Goal: Navigation & Orientation: Find specific page/section

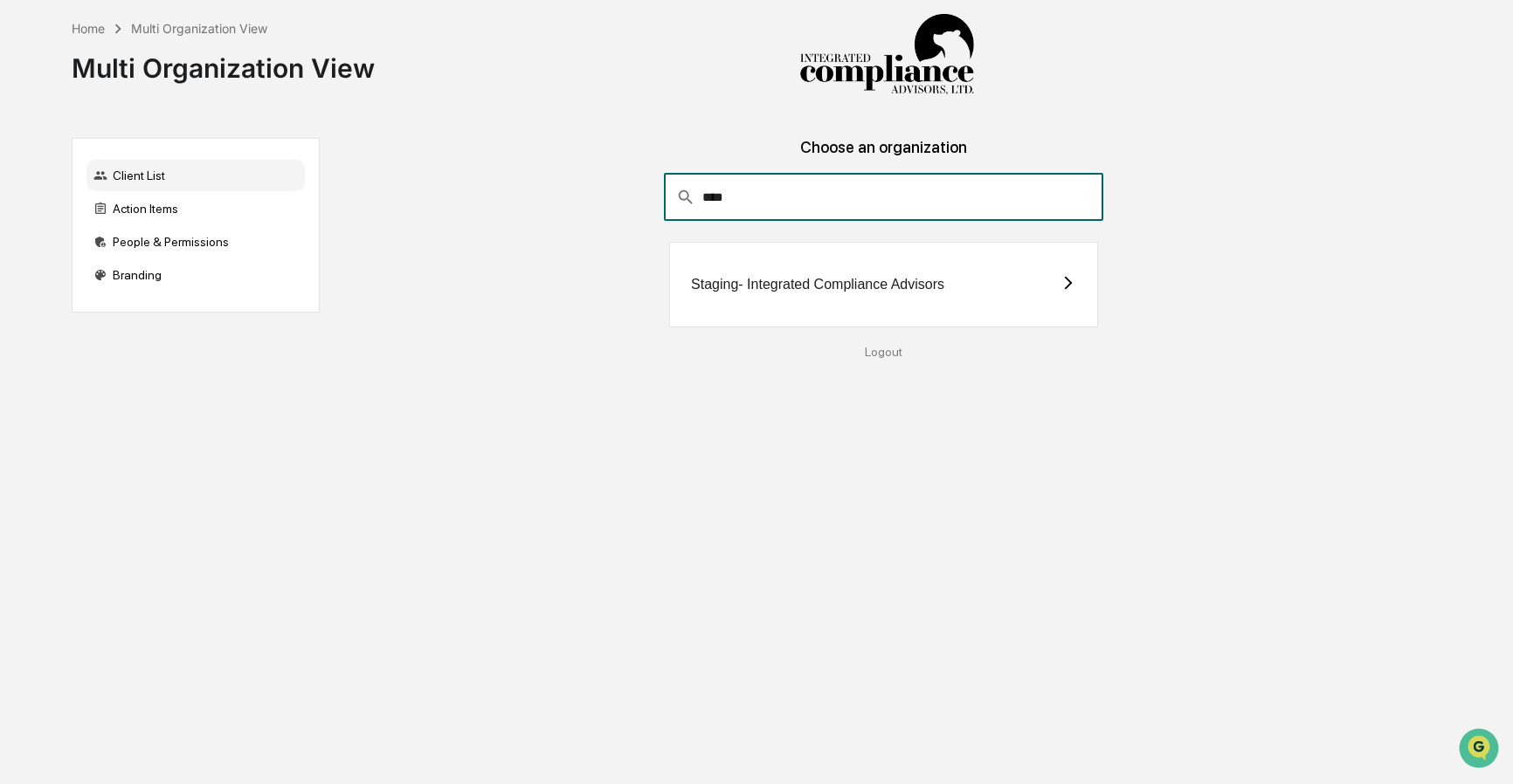
type input "****"
click at [766, 299] on div "Staging- Integrated Compliance Advisors" at bounding box center [884, 284] width 429 height 86
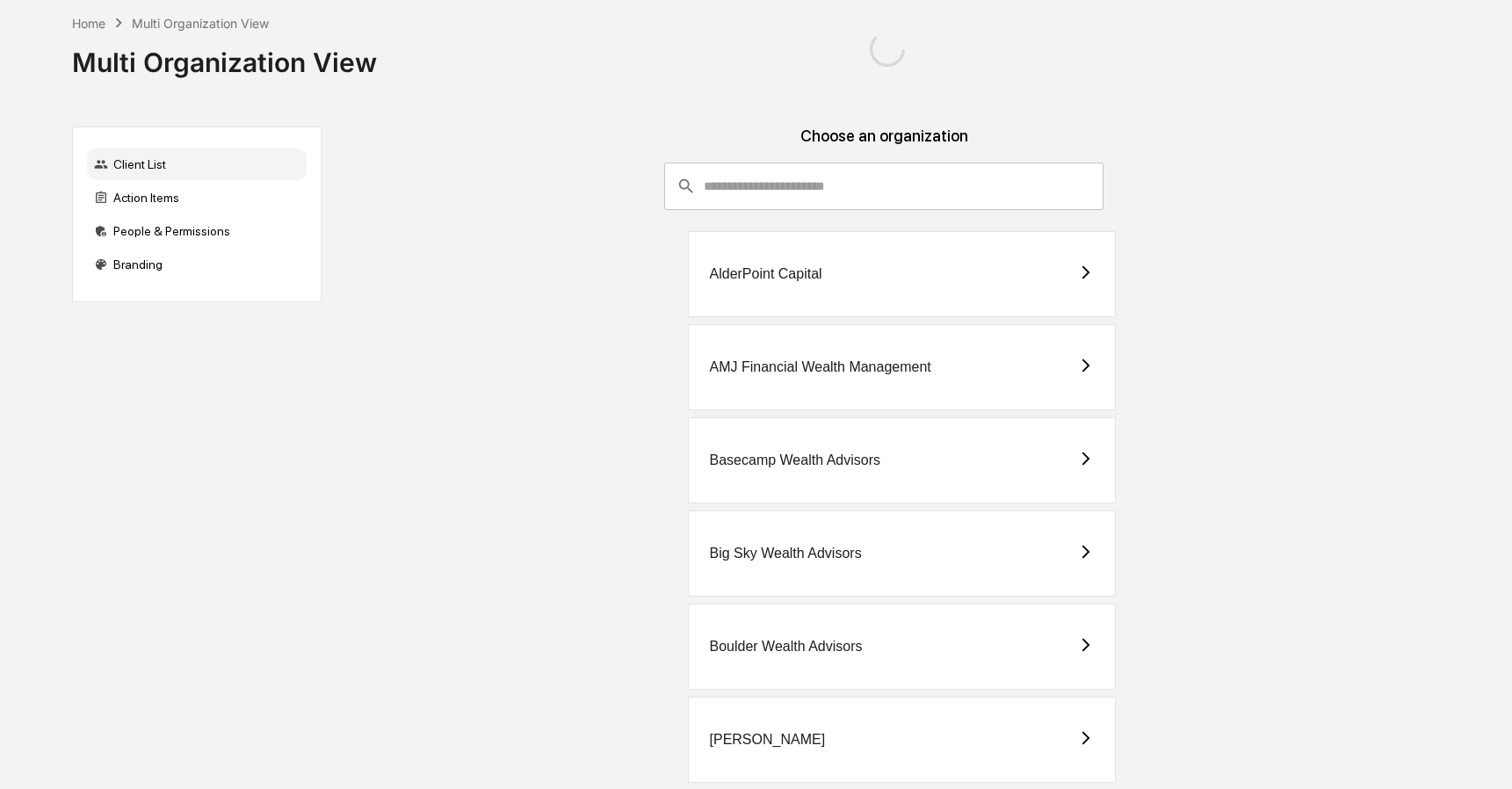
click at [836, 296] on div "AlderPoint Capital" at bounding box center [902, 274] width 428 height 86
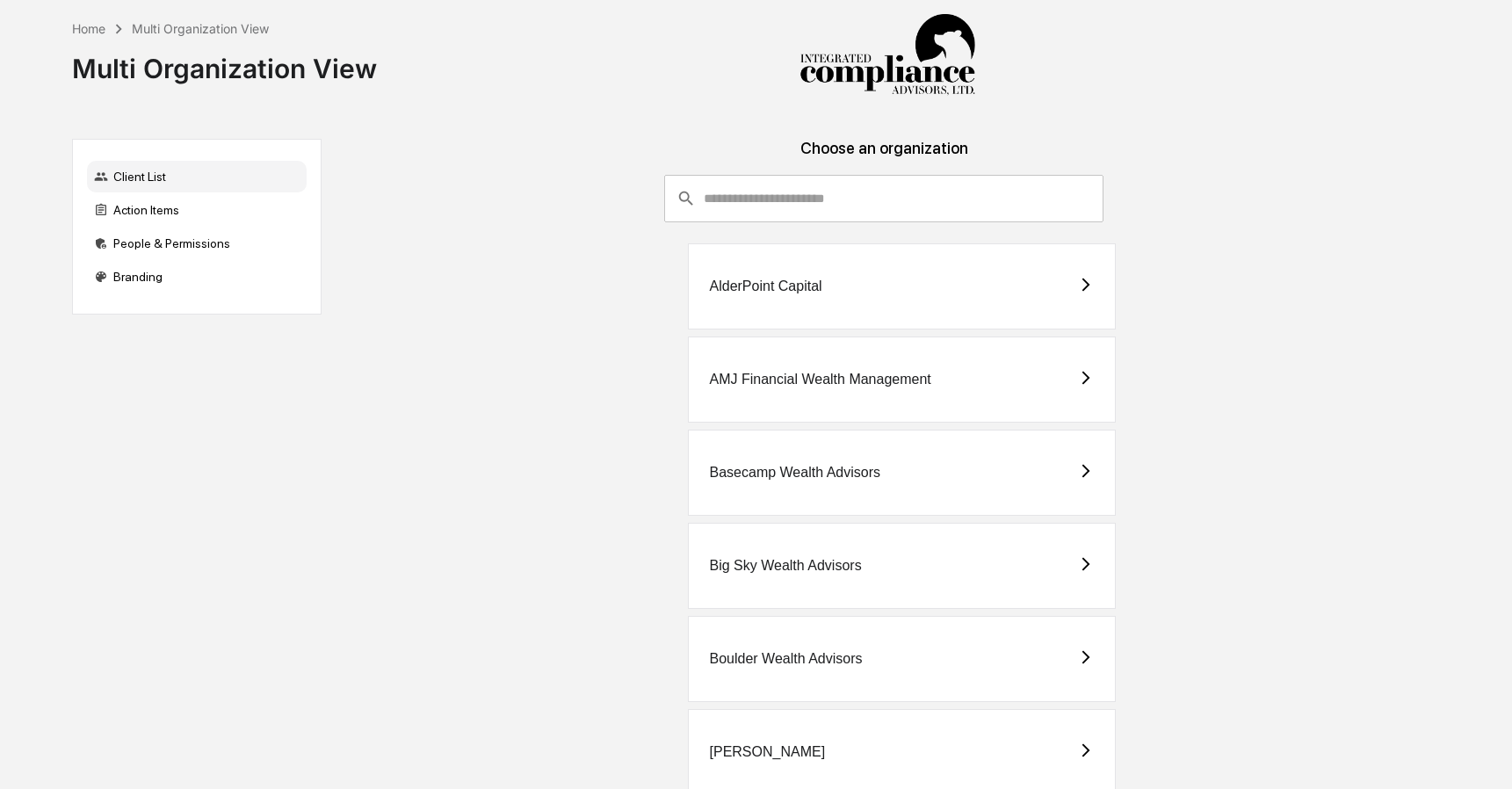
click at [733, 201] on input "consultant-dashboard__filter-organizations-search-bar" at bounding box center [903, 199] width 400 height 47
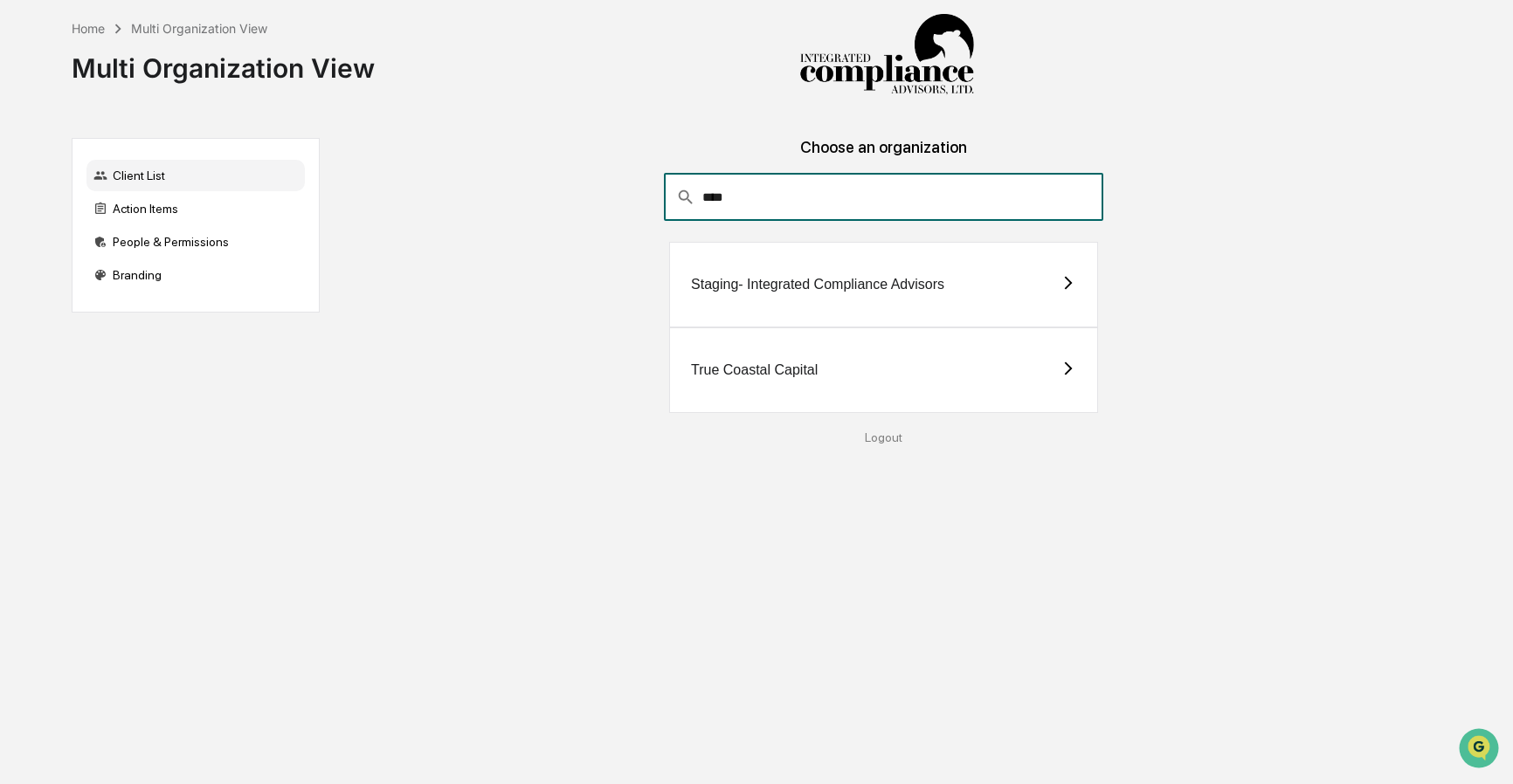
type input "****"
click at [728, 277] on div "Staging- Integrated Compliance Advisors" at bounding box center [817, 284] width 253 height 15
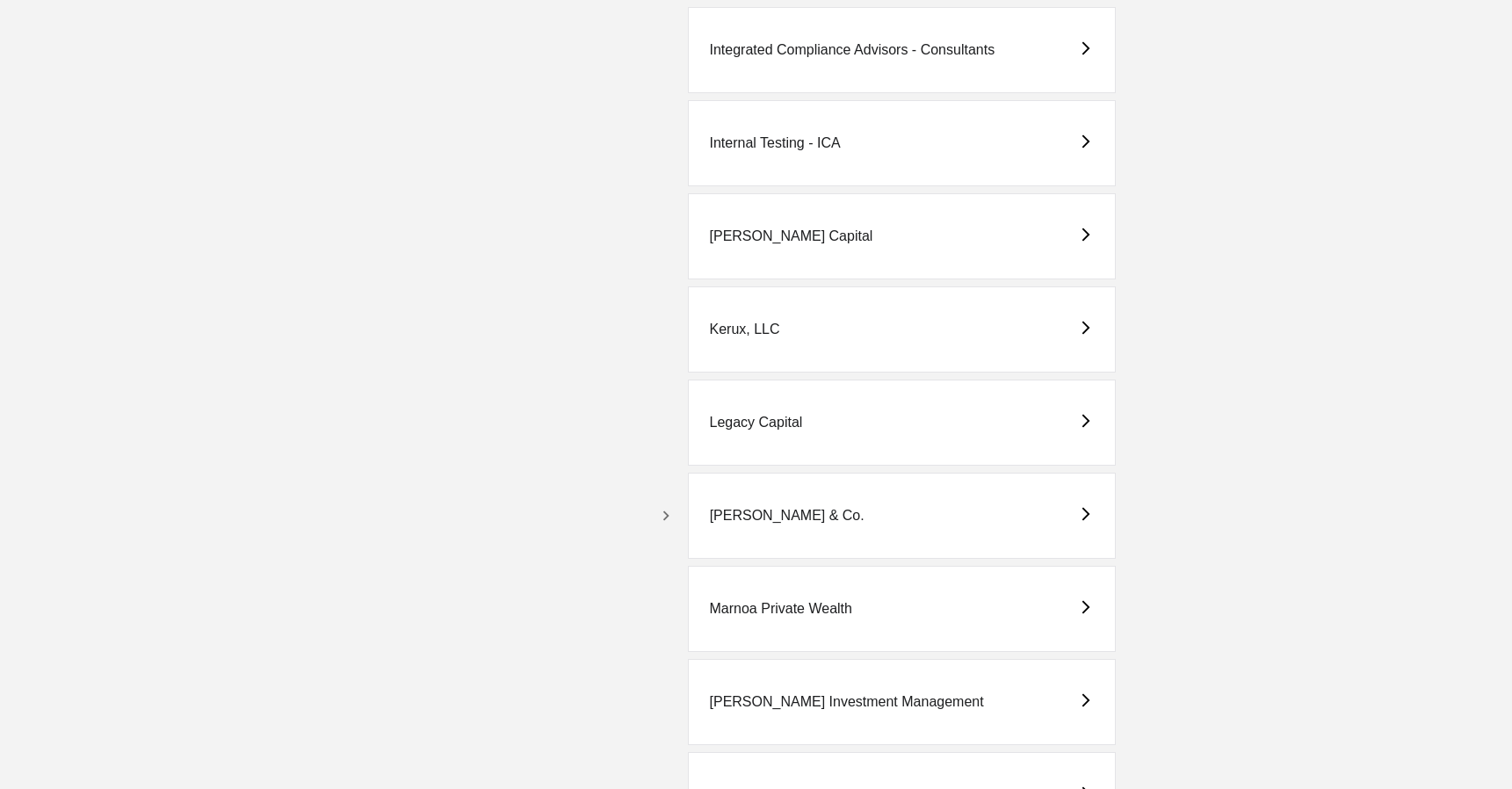
scroll to position [2847, 0]
click at [663, 511] on icon "button" at bounding box center [666, 512] width 19 height 19
click at [882, 592] on div "[PERSON_NAME] & Co. - BD" at bounding box center [922, 606] width 413 height 86
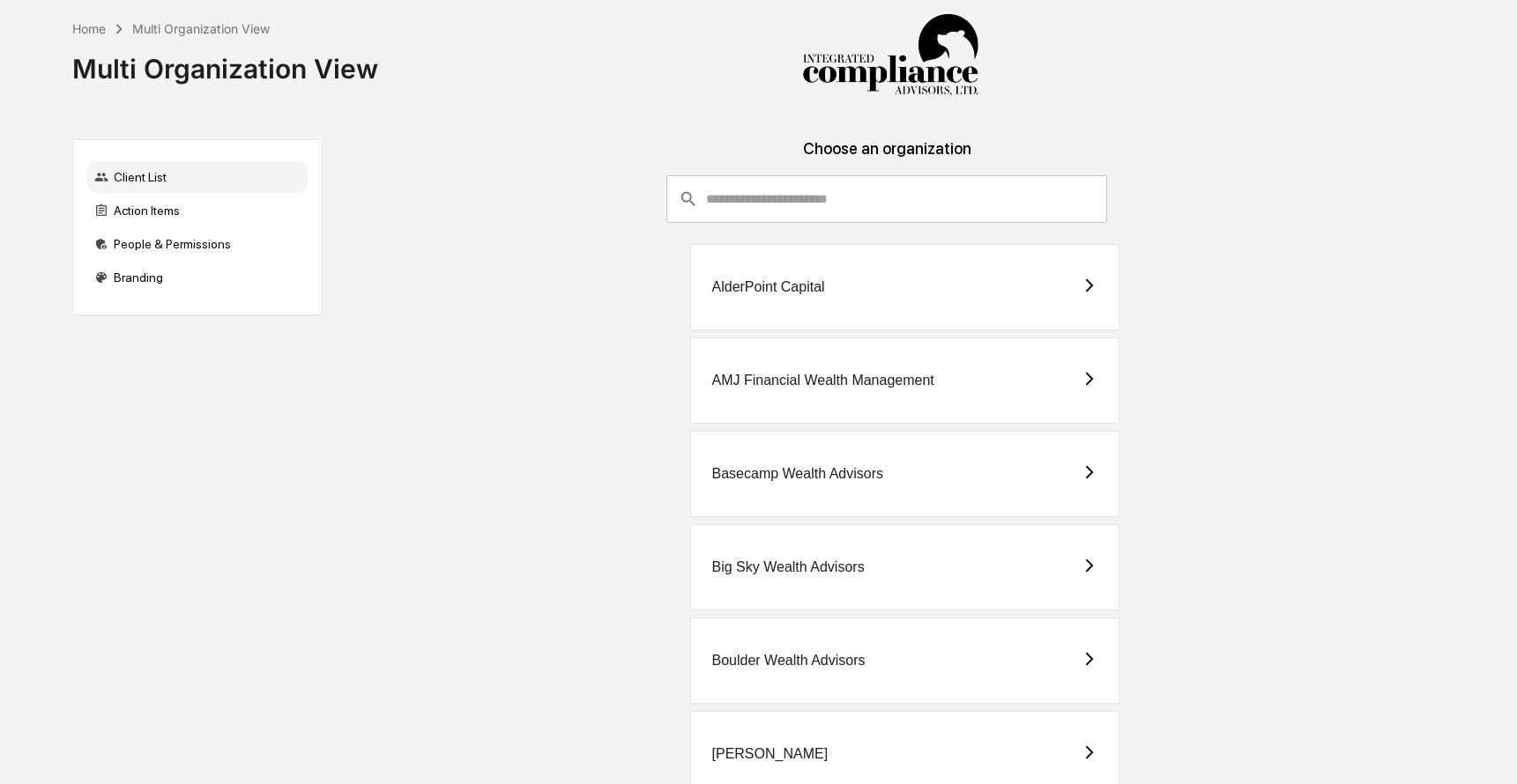
click at [784, 216] on input "consultant-dashboard__filter-organizations-search-bar" at bounding box center [906, 199] width 401 height 47
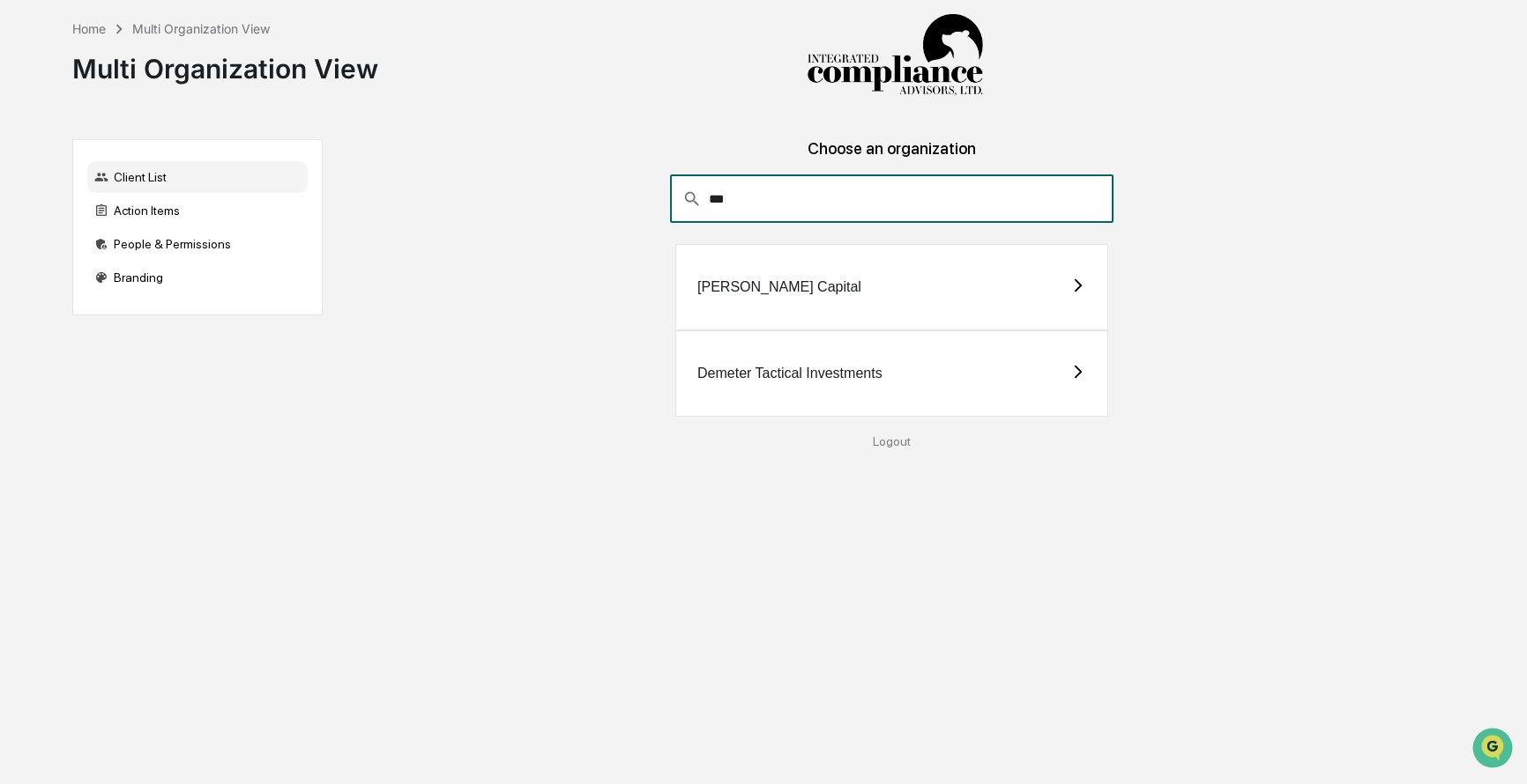
type input "***"
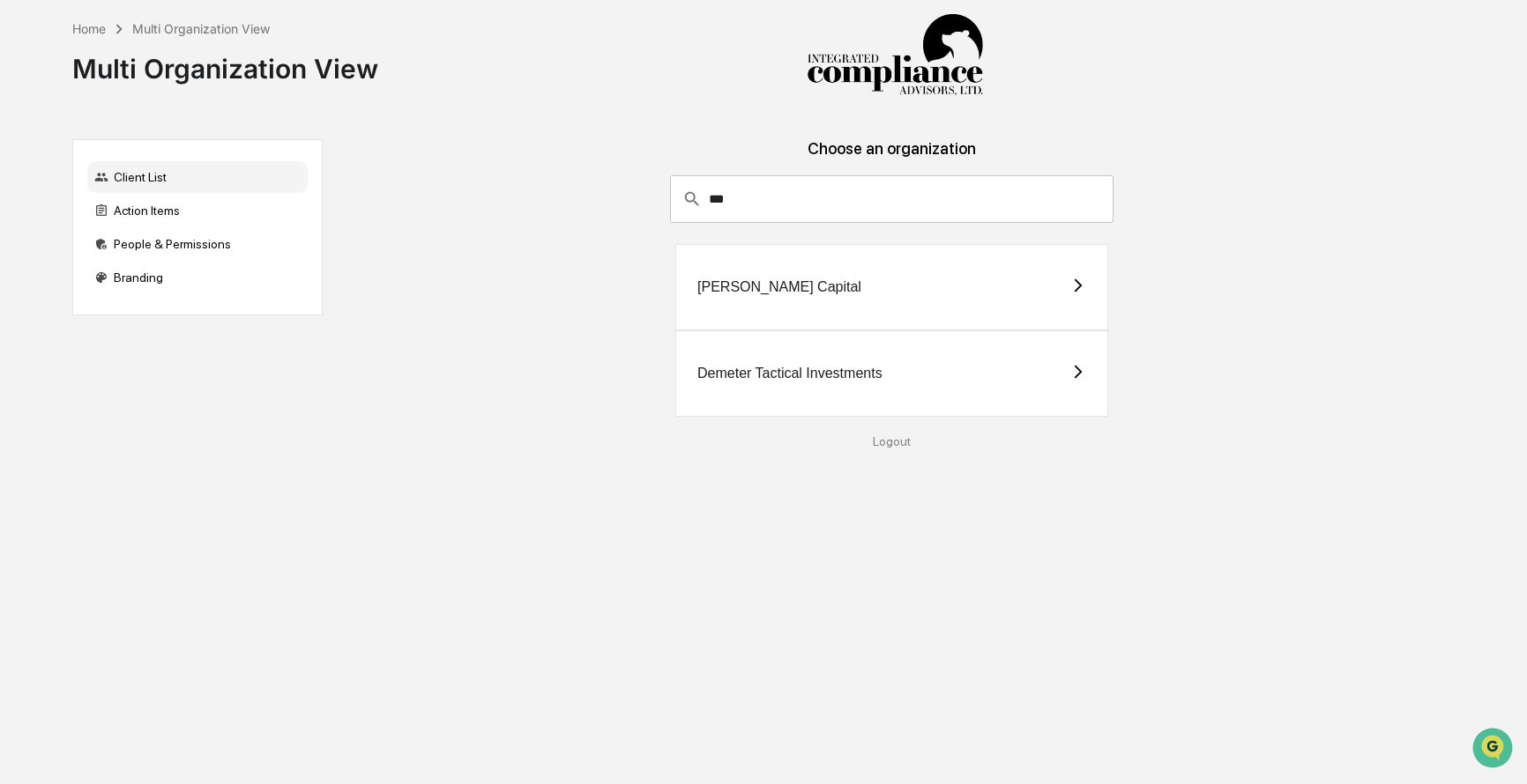
click at [813, 276] on div "[PERSON_NAME] Capital" at bounding box center [892, 286] width 433 height 86
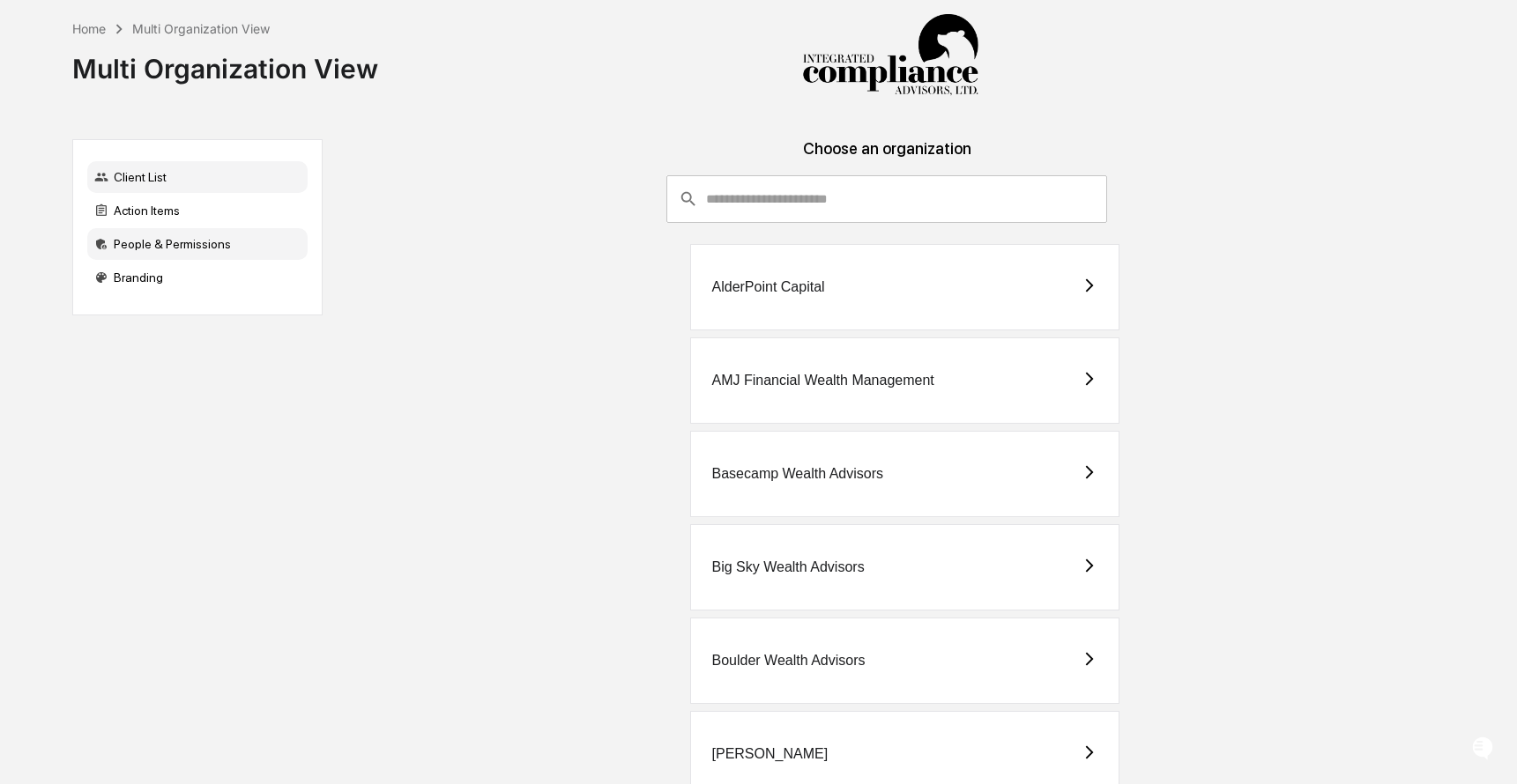
click at [172, 236] on div "People & Permissions" at bounding box center [197, 244] width 220 height 32
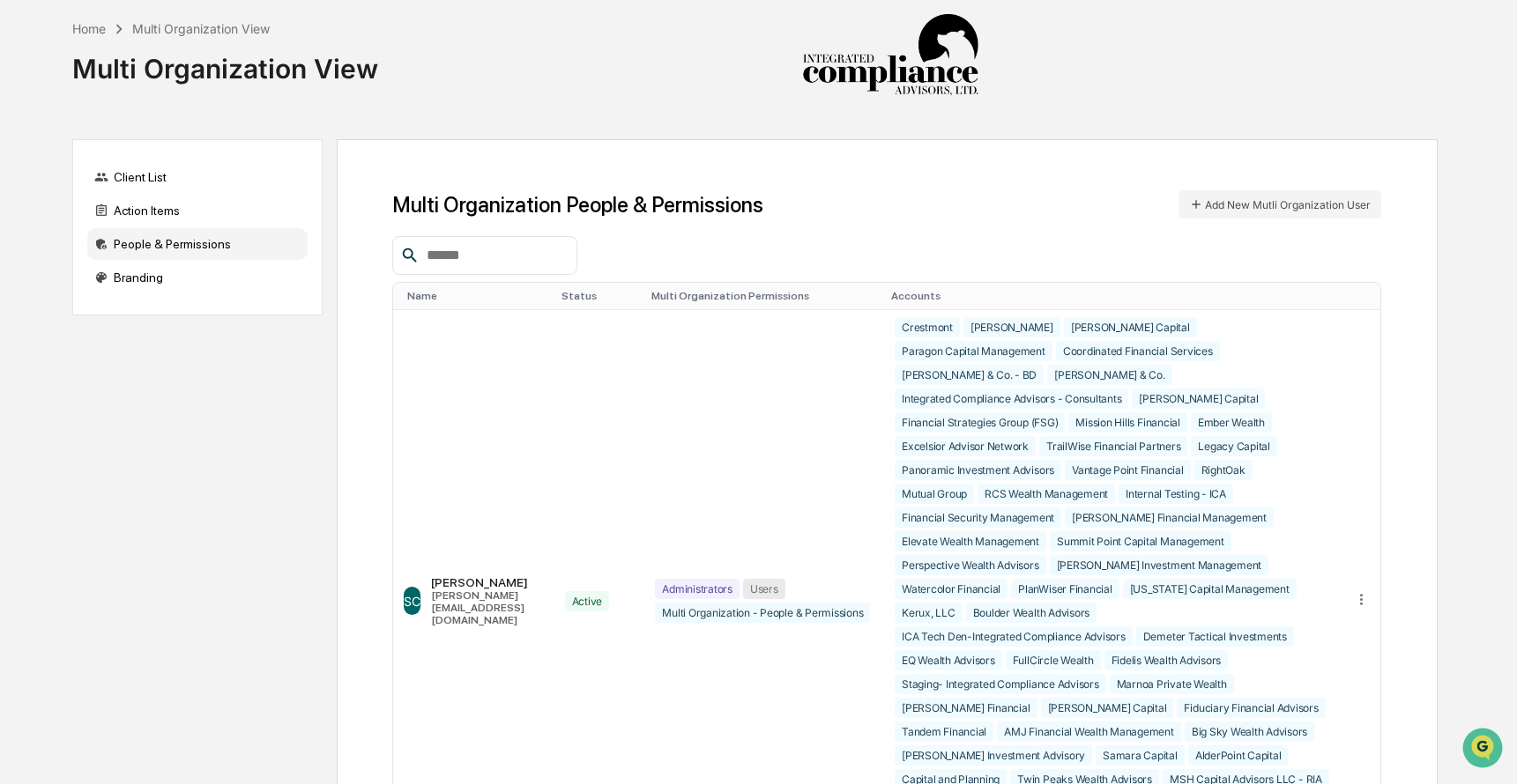
click at [484, 270] on div at bounding box center [484, 256] width 185 height 39
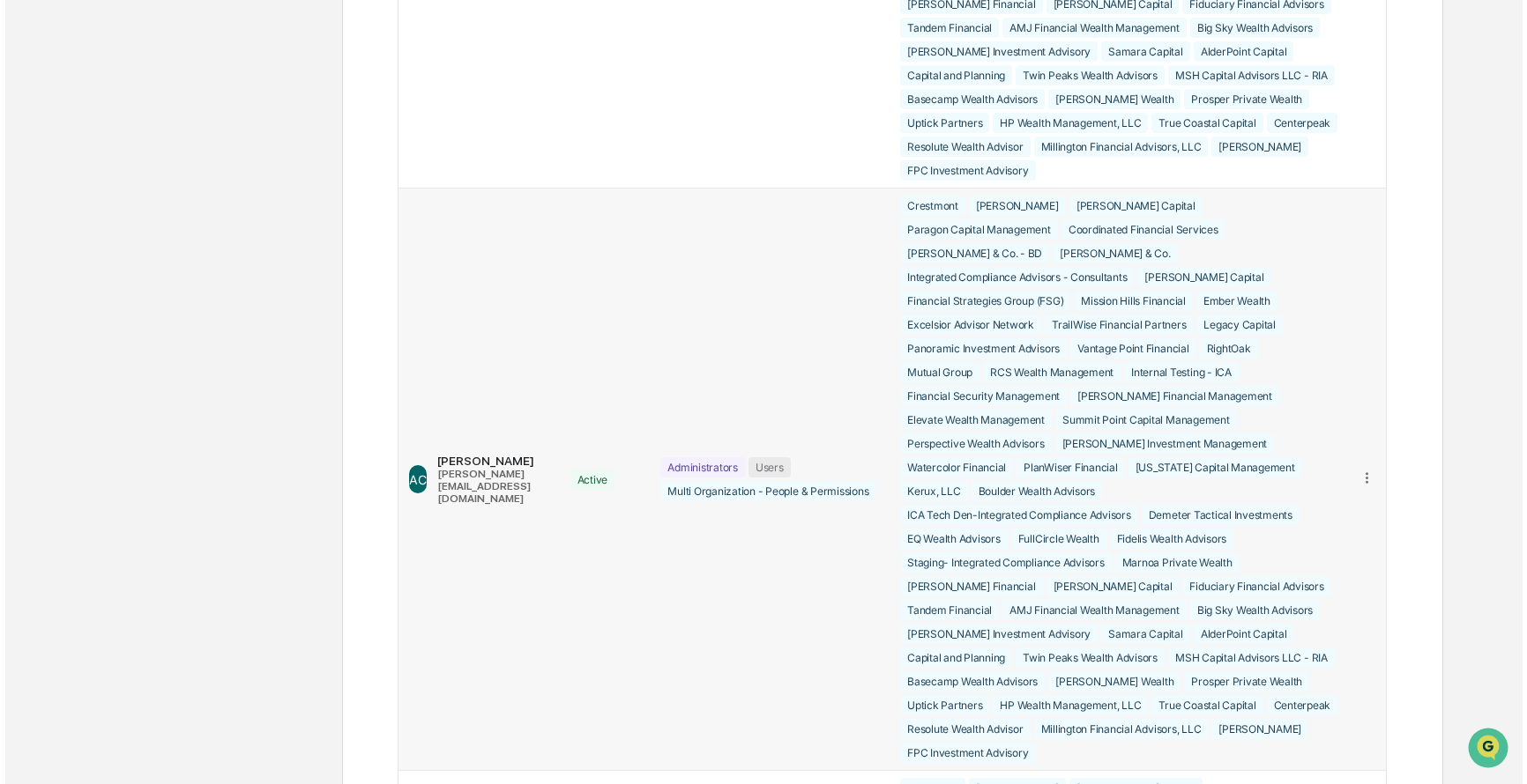
scroll to position [710, 0]
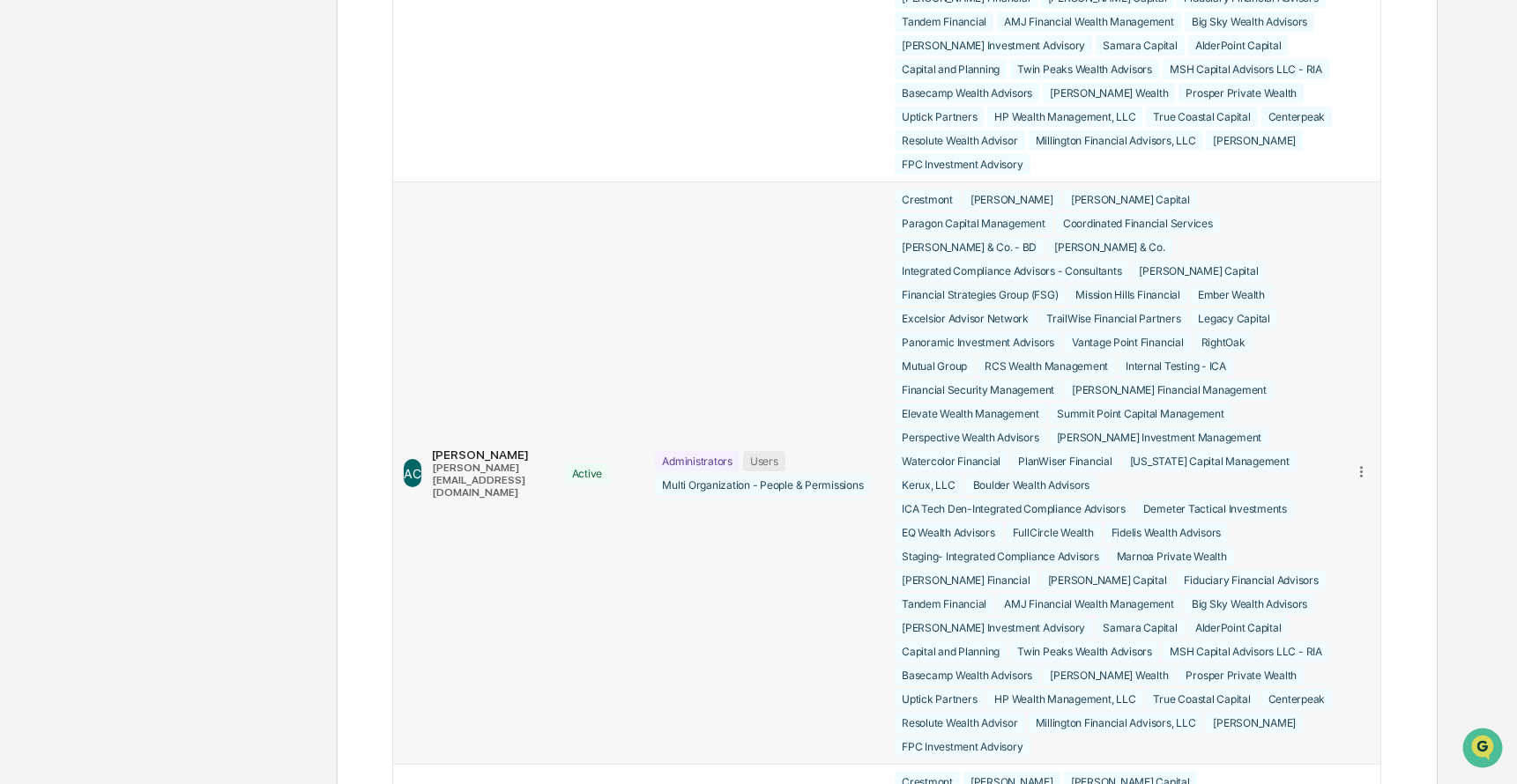
click at [1367, 480] on icon at bounding box center [1361, 472] width 16 height 16
click at [1300, 507] on div "Edit Accounts" at bounding box center [1294, 498] width 124 height 16
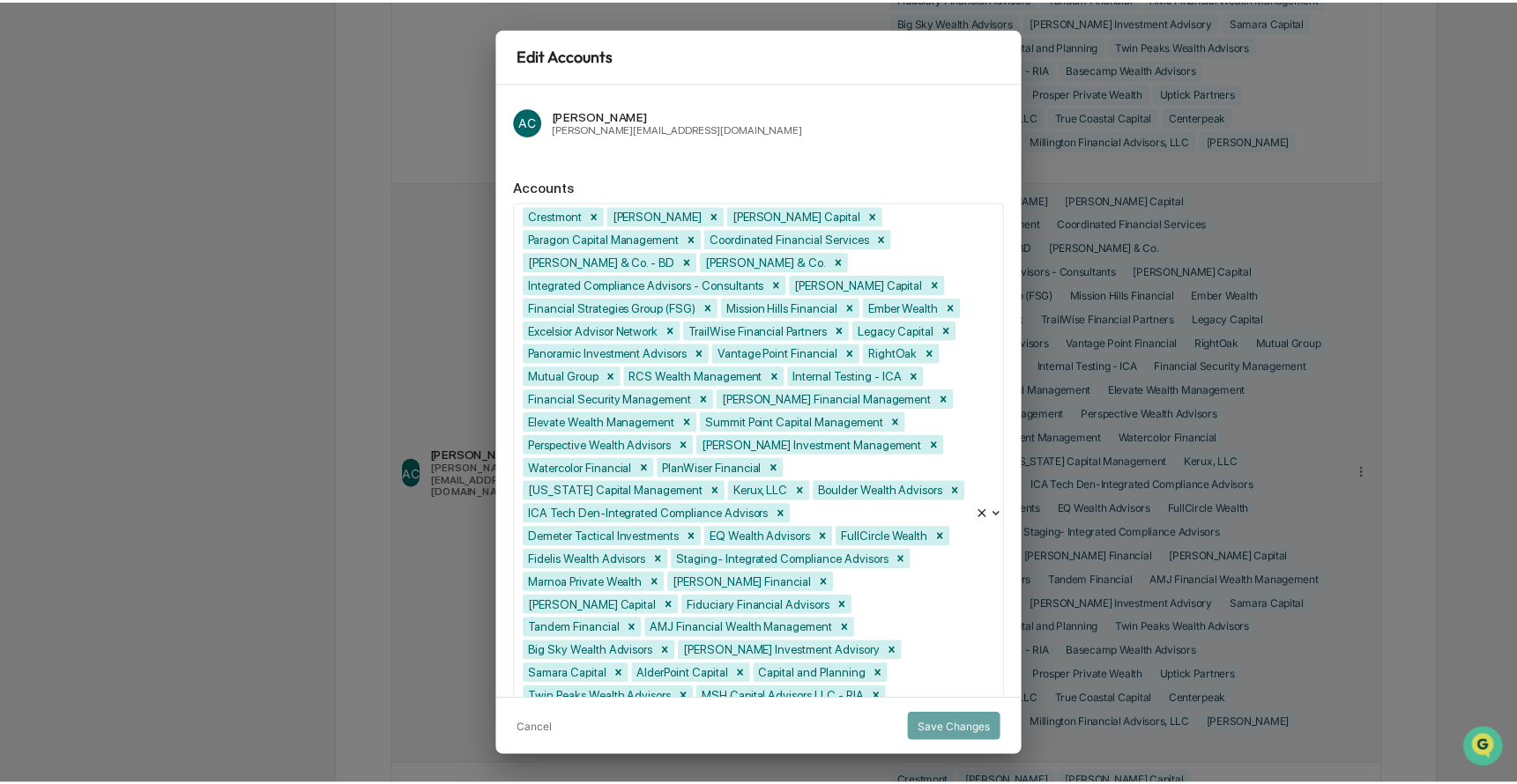
scroll to position [216, 0]
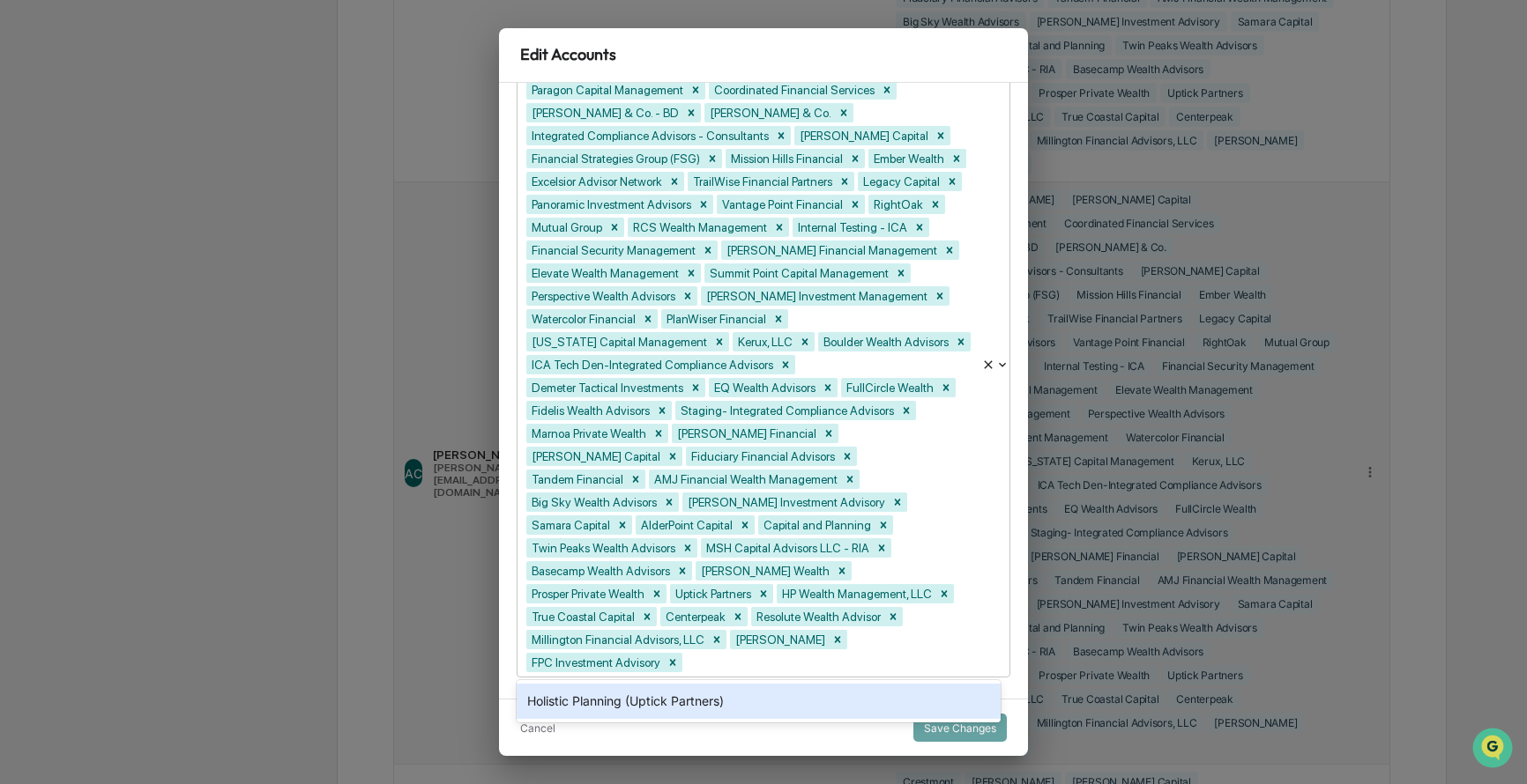
click at [950, 650] on div "Crestmont Bruce Allen J. Hagan Capital Paragon Capital Management Coordinated F…" at bounding box center [750, 365] width 464 height 623
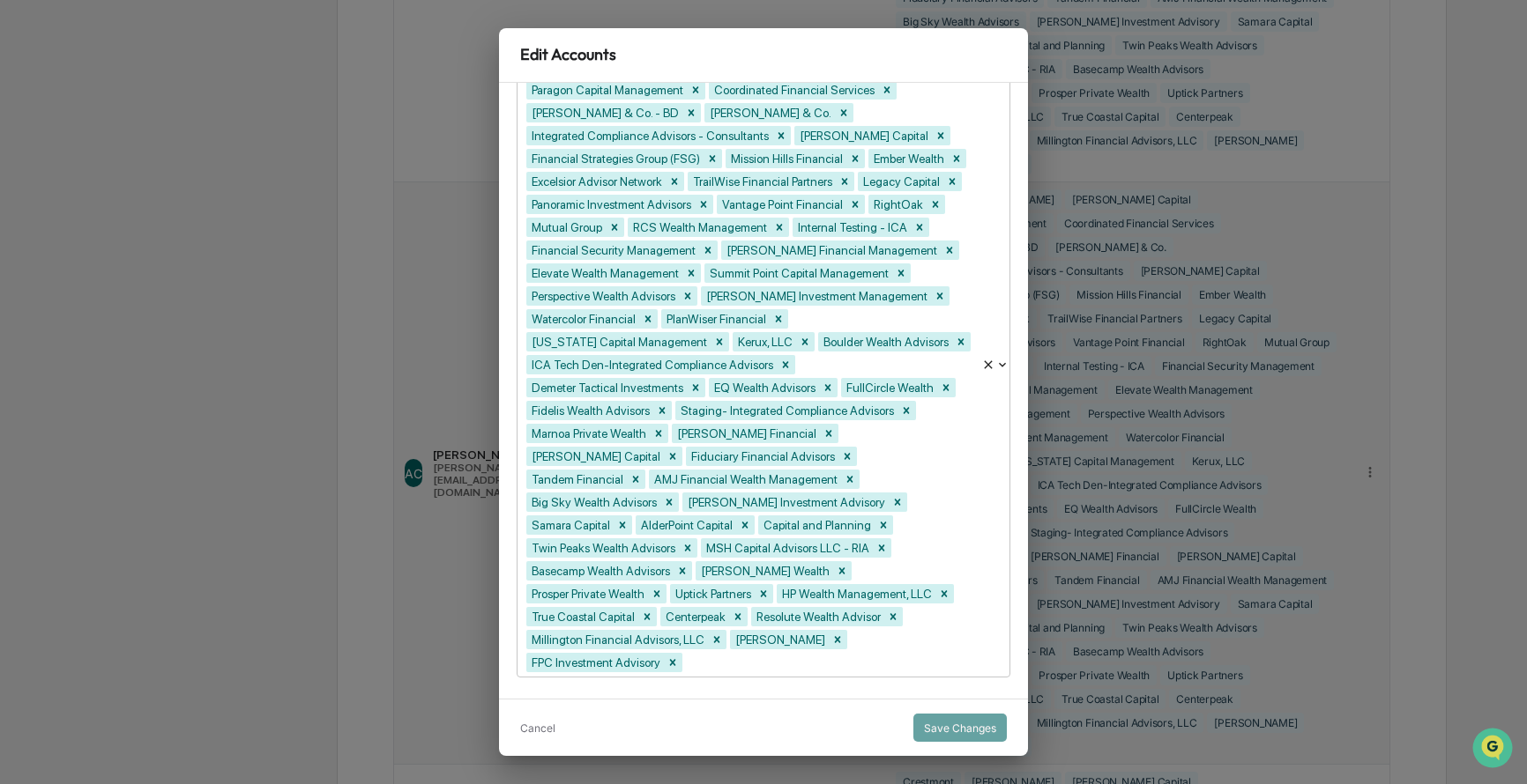
click at [101, 429] on div "Edit Accounts AC Ashley Craddock Ashley@integrated-compliance.com Accounts Cres…" at bounding box center [764, 392] width 1527 height 784
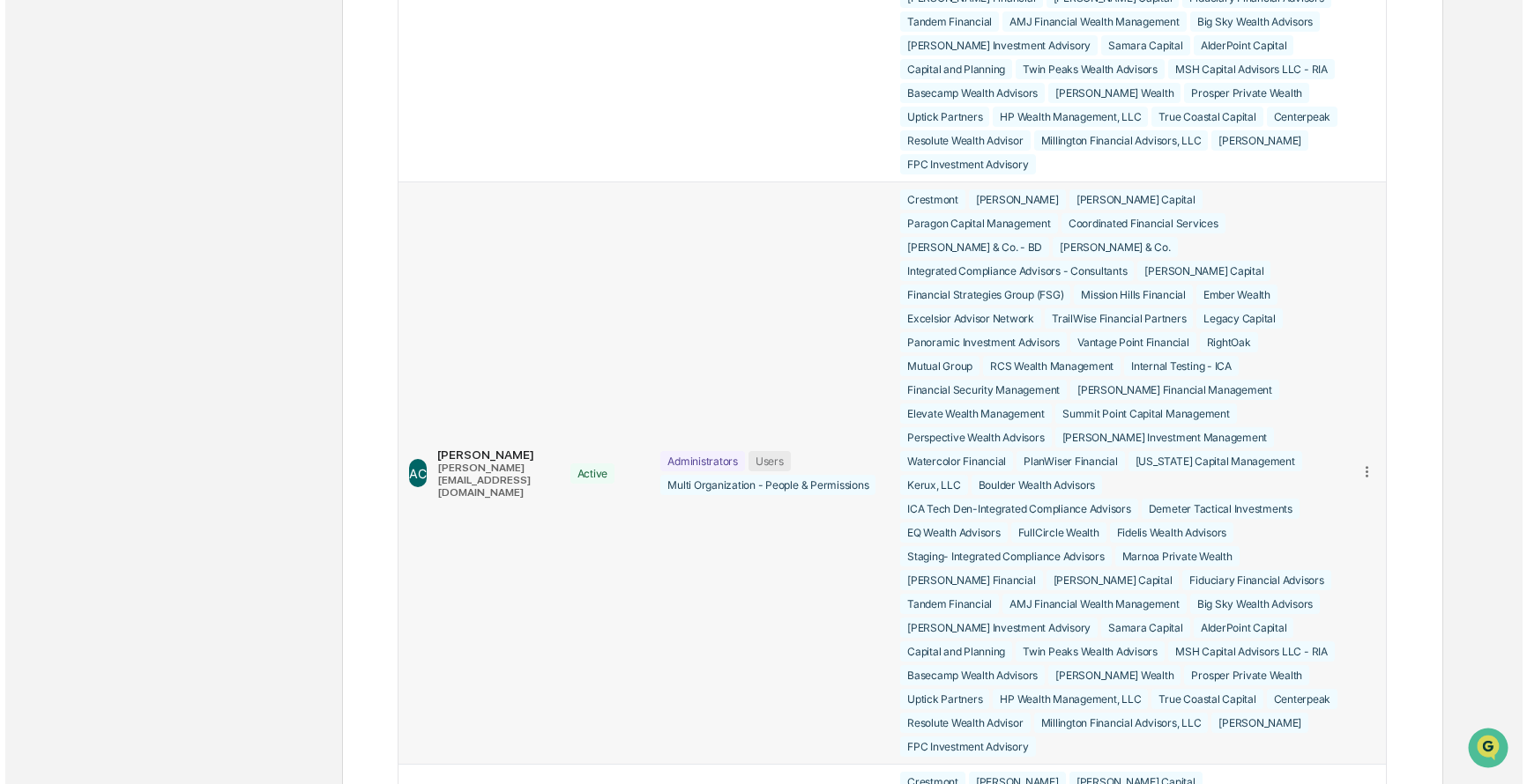
scroll to position [0, 0]
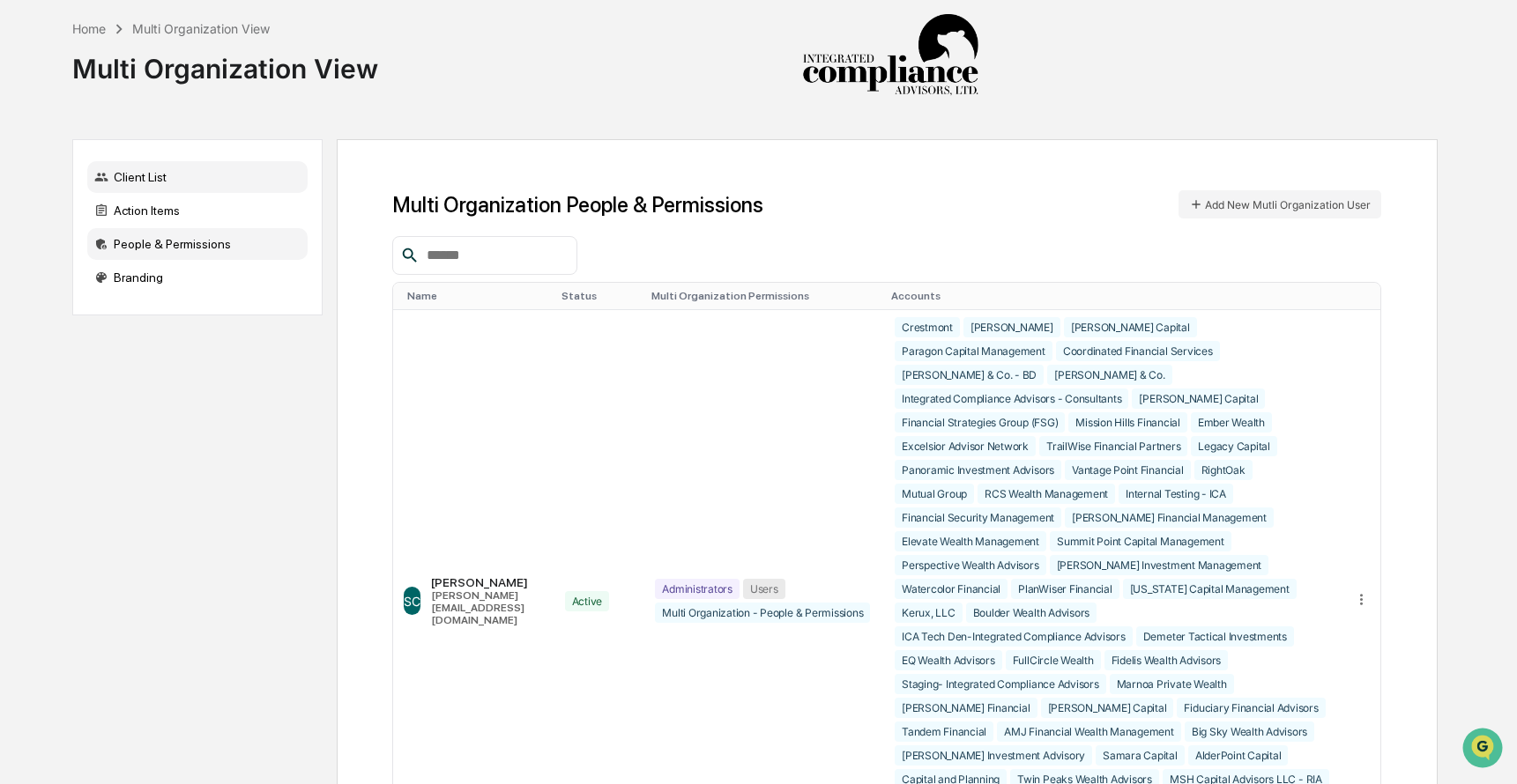
click at [169, 190] on div "Client List" at bounding box center [197, 176] width 220 height 32
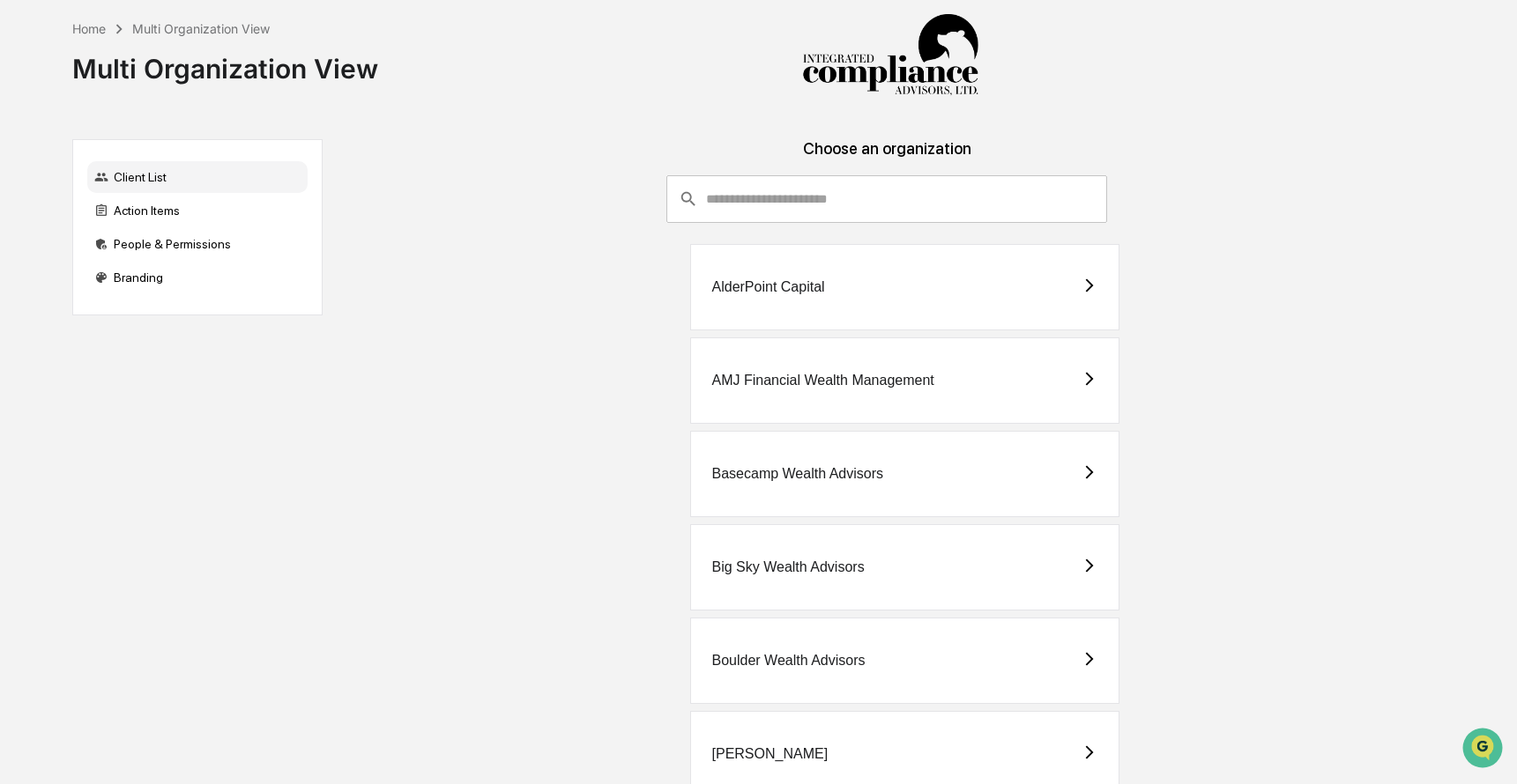
click at [919, 194] on input "consultant-dashboard__filter-organizations-search-bar" at bounding box center [906, 199] width 401 height 47
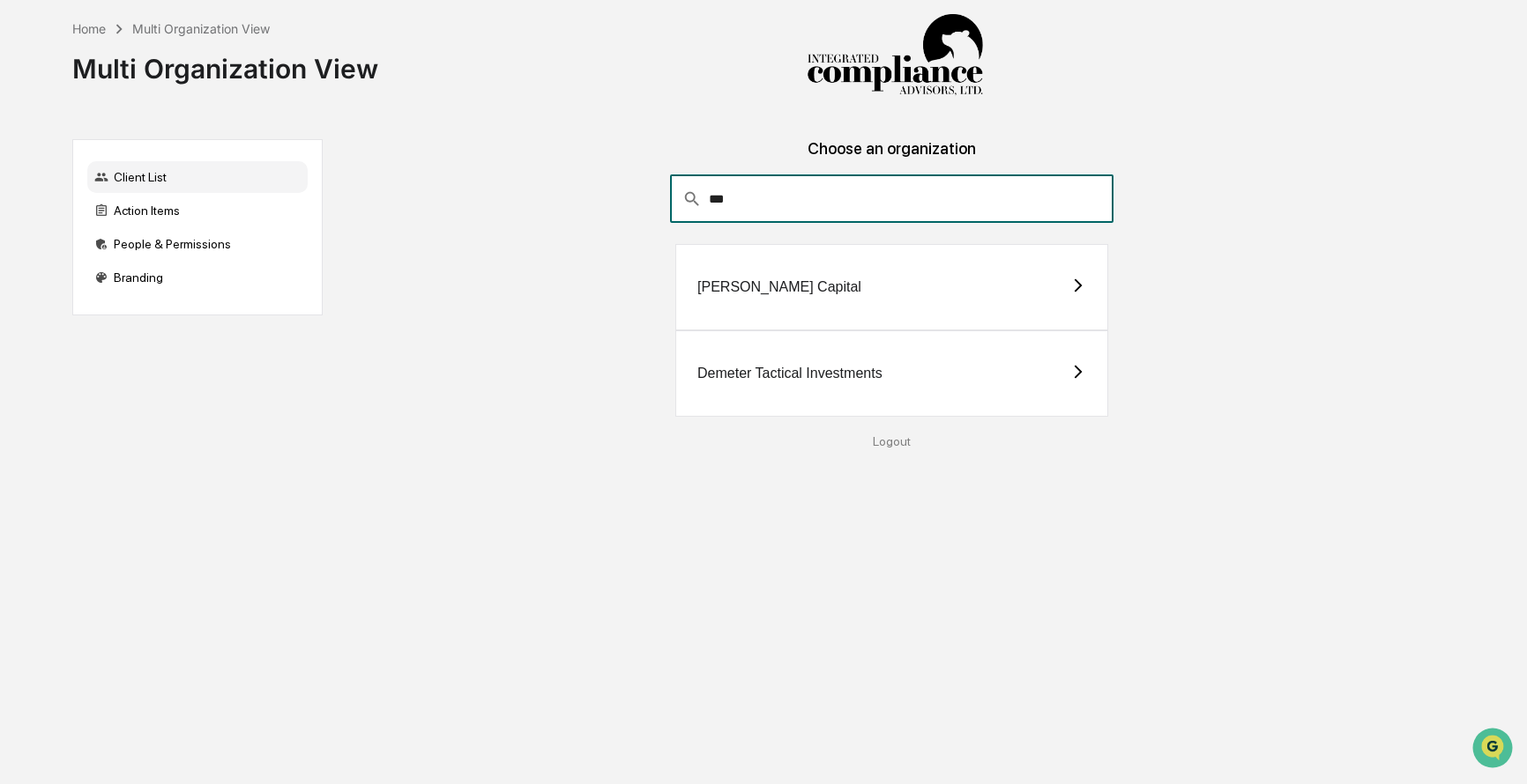
type input "***"
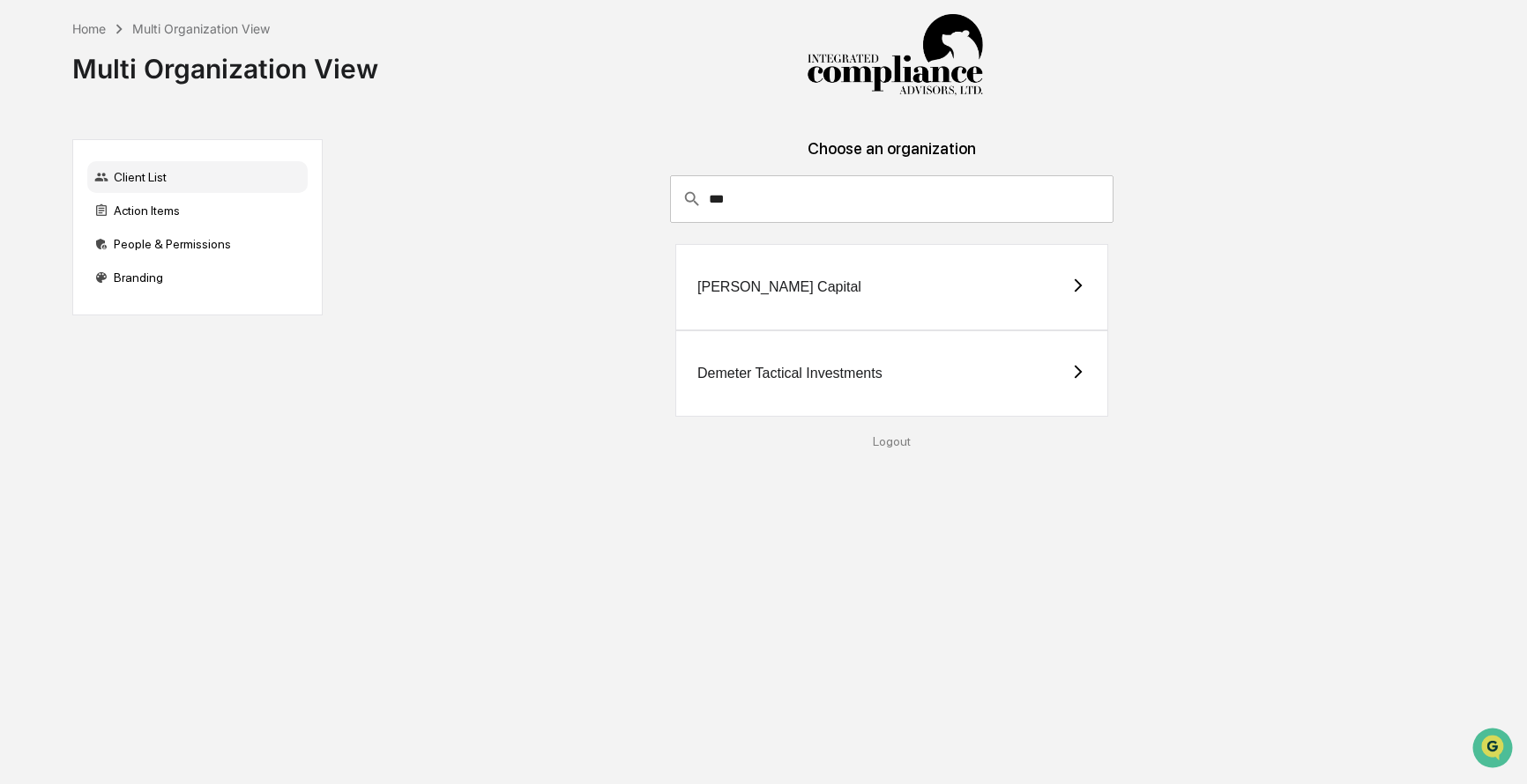
click at [934, 279] on div "[PERSON_NAME] Capital" at bounding box center [892, 286] width 433 height 86
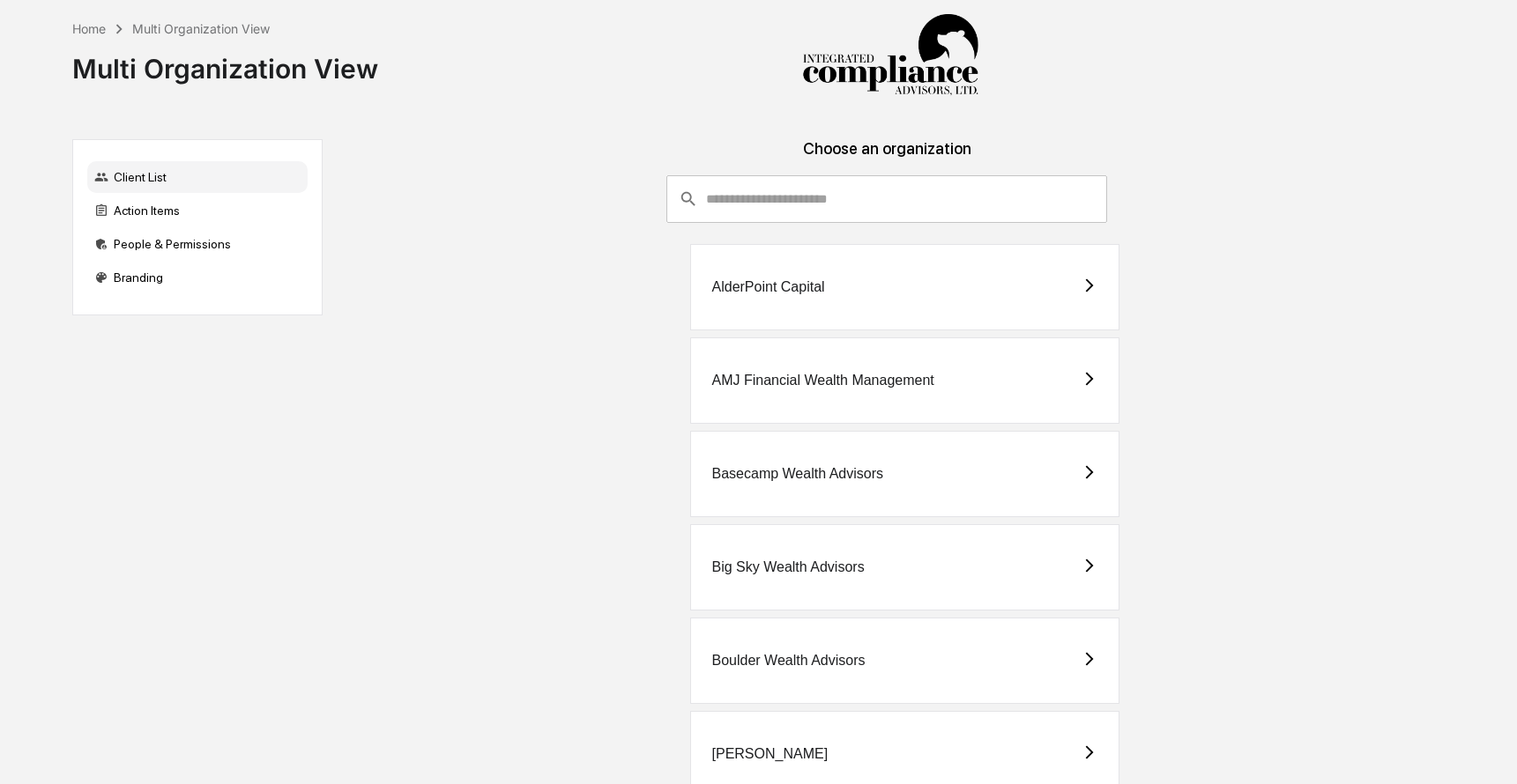
click at [825, 304] on div "AlderPoint Capital" at bounding box center [905, 286] width 430 height 86
click at [770, 210] on input "consultant-dashboard__filter-organizations-search-bar" at bounding box center [906, 199] width 401 height 47
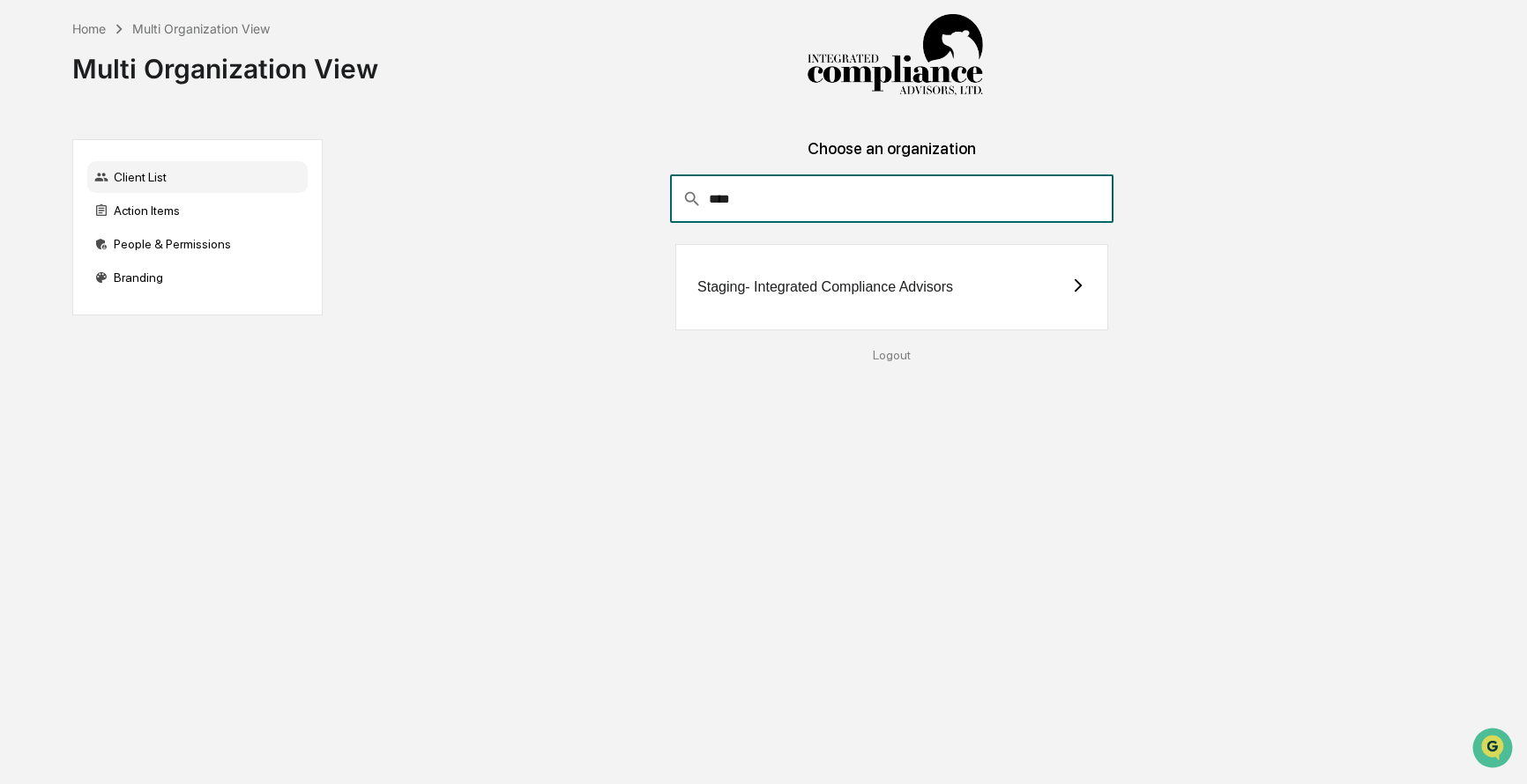
type input "****"
click at [727, 294] on div "Staging- Integrated Compliance Advisors" at bounding box center [824, 286] width 256 height 15
